Goal: Find specific page/section: Find specific page/section

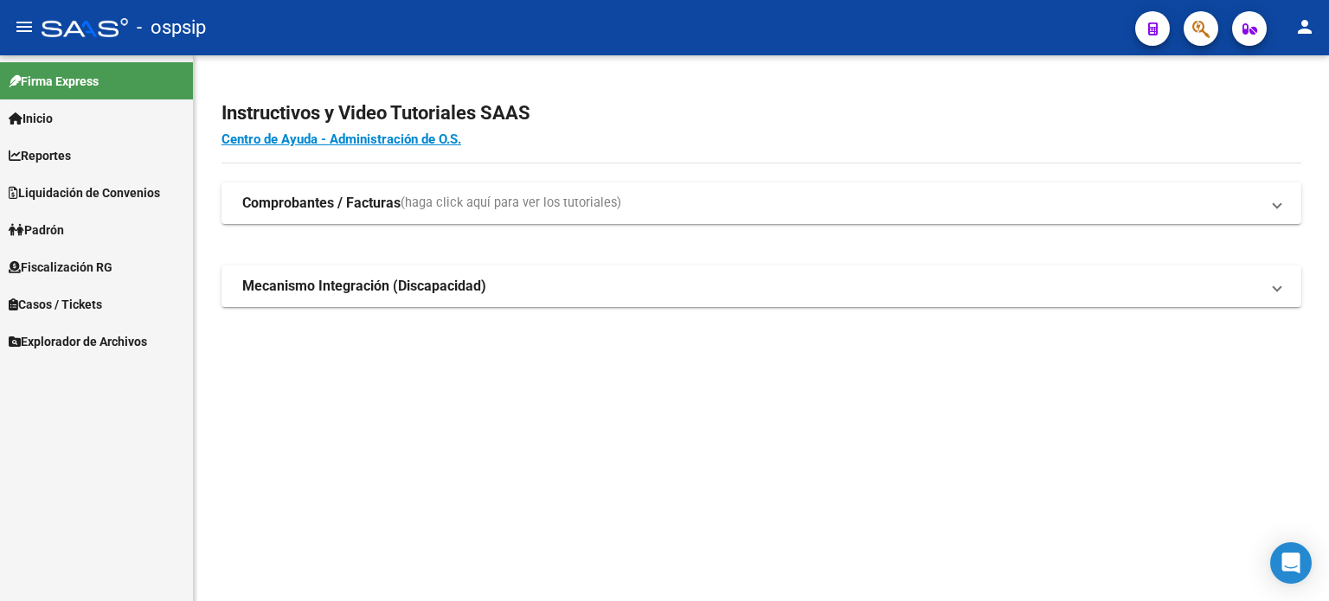
click at [64, 157] on span "Reportes" at bounding box center [40, 155] width 62 height 19
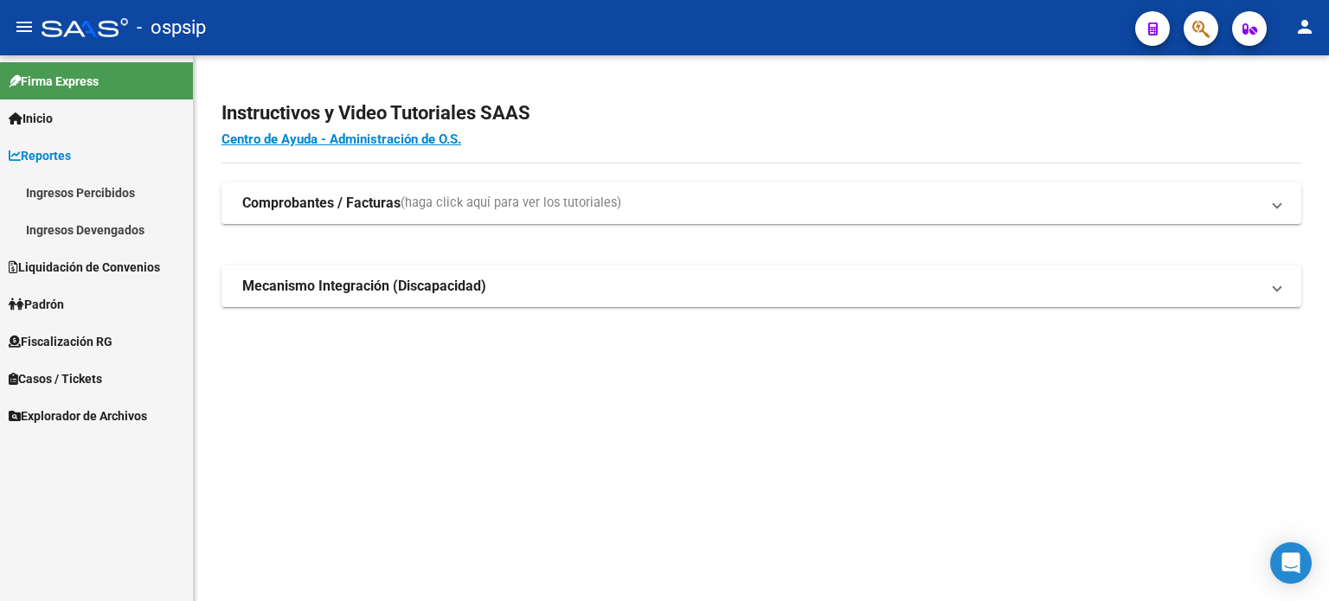
click at [69, 187] on link "Ingresos Percibidos" at bounding box center [96, 192] width 193 height 37
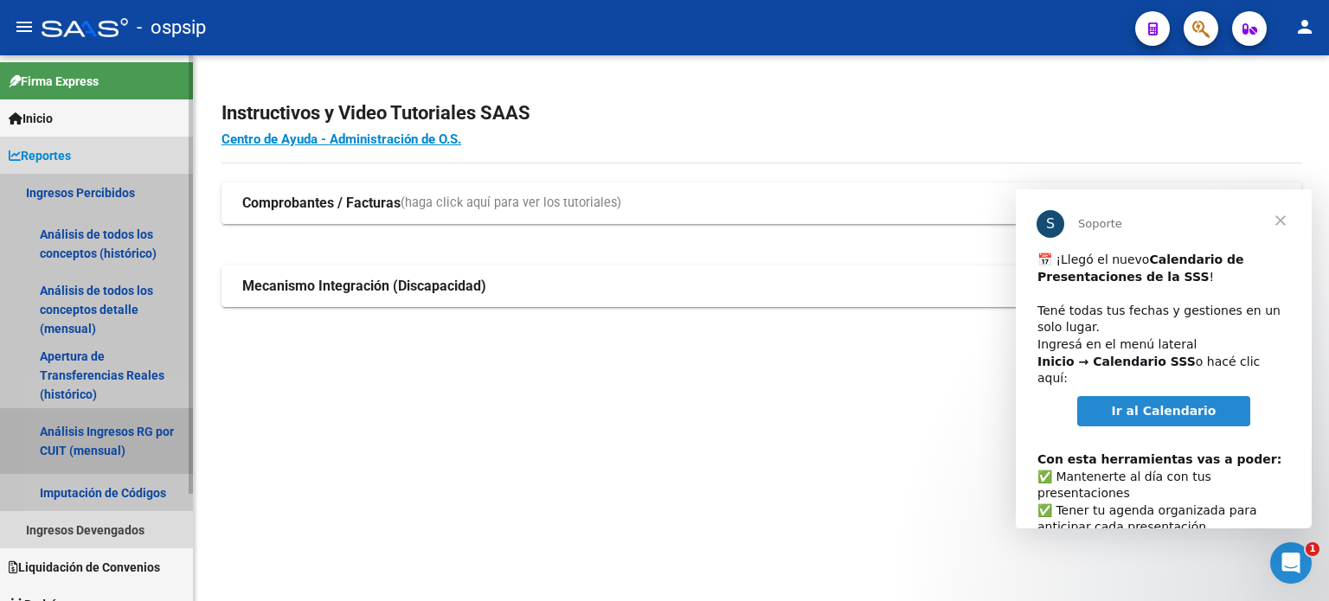
click at [99, 446] on link "Análisis Ingresos RG por CUIT (mensual)" at bounding box center [96, 441] width 193 height 66
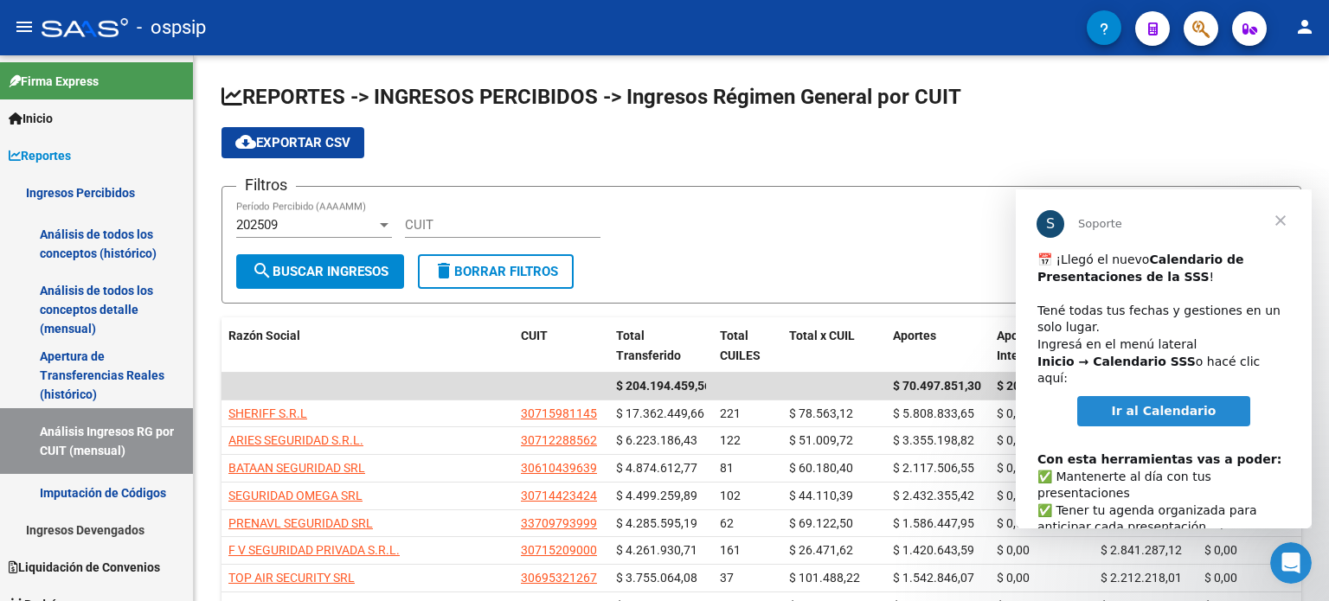
click at [1285, 215] on span "Cerrar" at bounding box center [1280, 220] width 62 height 62
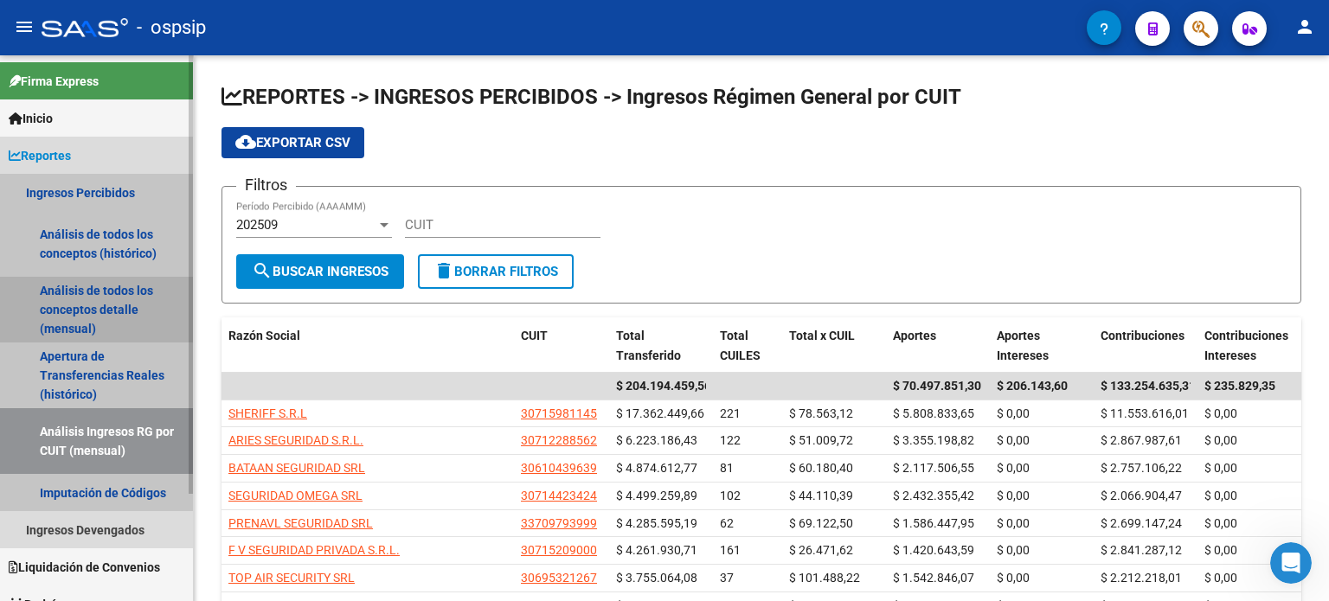
click at [54, 305] on link "Análisis de todos los conceptos detalle (mensual)" at bounding box center [96, 310] width 193 height 66
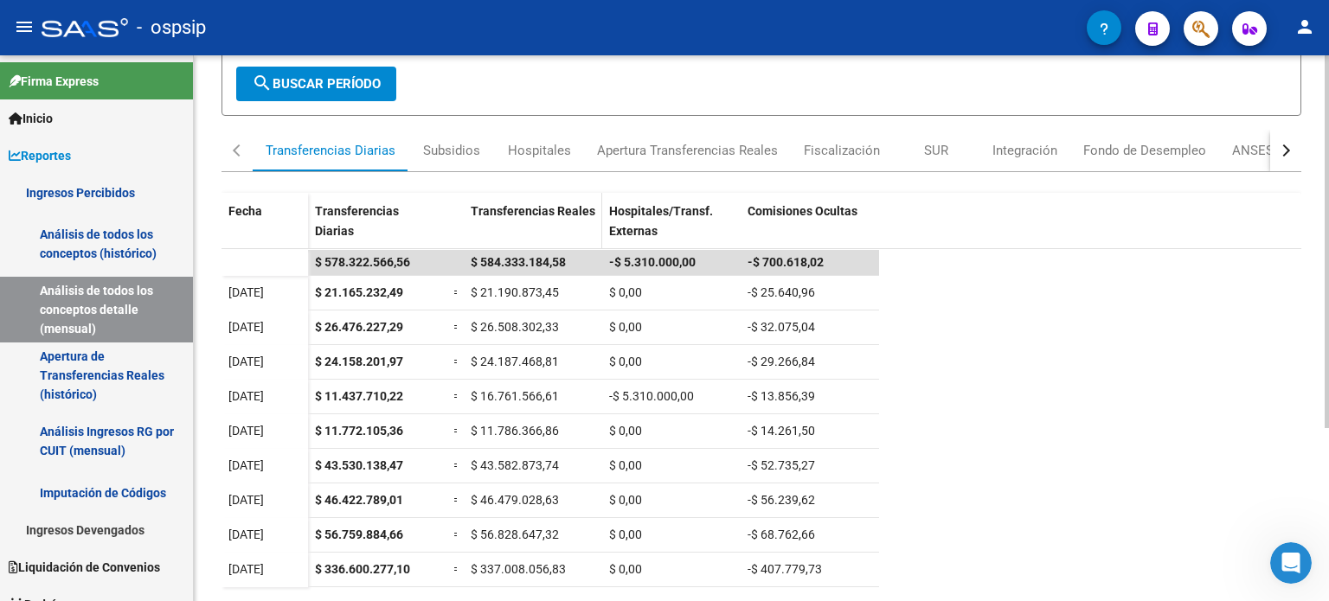
scroll to position [253, 0]
